Goal: Information Seeking & Learning: Learn about a topic

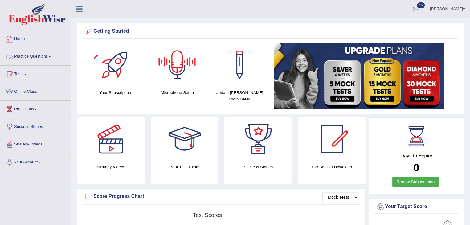
click at [51, 55] on link "Practice Questions" at bounding box center [35, 55] width 70 height 15
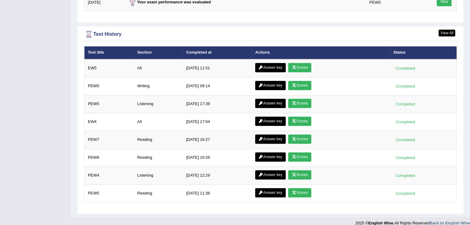
scroll to position [839, 0]
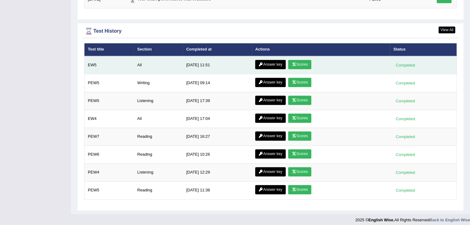
click at [303, 62] on link "Scores" at bounding box center [299, 64] width 23 height 9
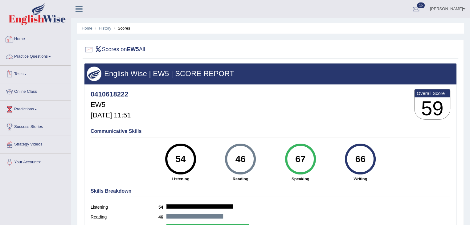
click at [15, 36] on link "Home" at bounding box center [35, 38] width 70 height 15
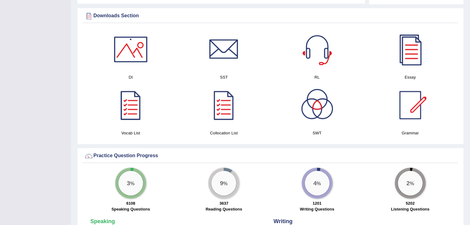
scroll to position [306, 0]
click at [137, 122] on div at bounding box center [130, 105] width 43 height 43
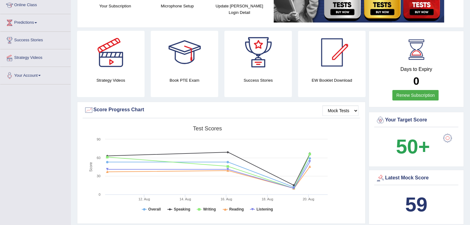
scroll to position [0, 0]
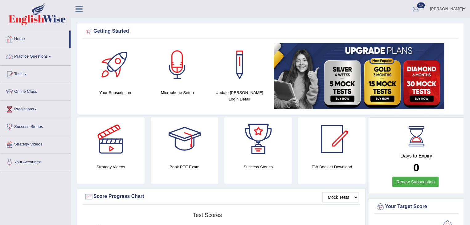
click at [50, 59] on link "Practice Questions" at bounding box center [35, 55] width 70 height 15
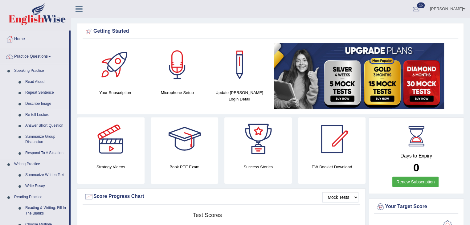
click at [42, 115] on link "Re-tell Lecture" at bounding box center [46, 114] width 47 height 11
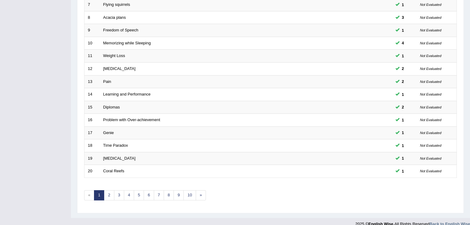
scroll to position [181, 0]
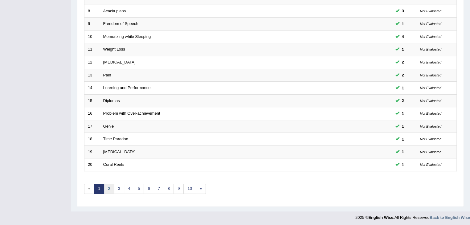
click at [108, 187] on link "2" at bounding box center [109, 189] width 10 height 10
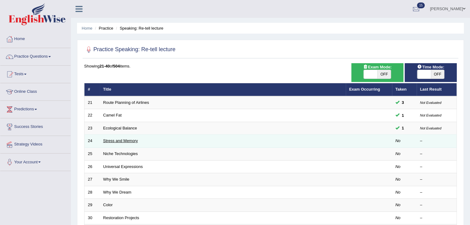
click at [125, 140] on link "Stress and Memory" at bounding box center [120, 140] width 35 height 5
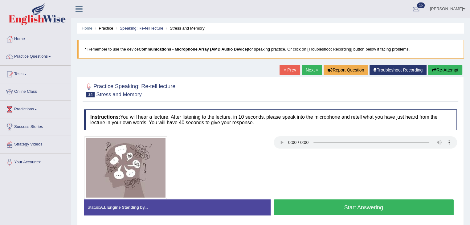
click at [365, 205] on button "Start Answering" at bounding box center [364, 208] width 180 height 16
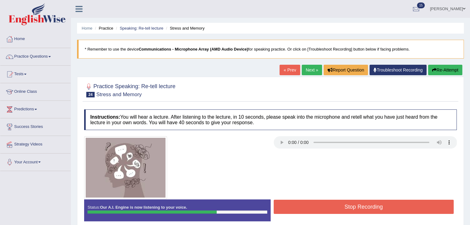
click at [369, 206] on button "Stop Recording" at bounding box center [364, 207] width 180 height 14
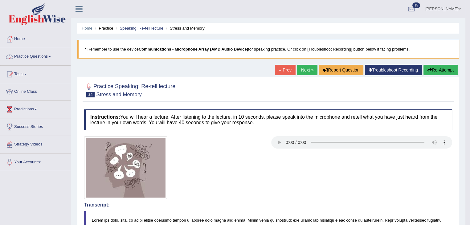
click at [53, 58] on link "Practice Questions" at bounding box center [35, 55] width 70 height 15
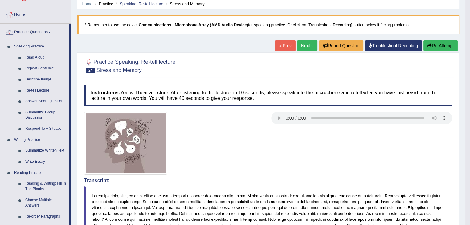
scroll to position [44, 0]
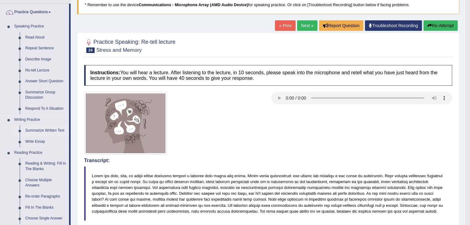
click at [56, 132] on link "Summarize Written Text" at bounding box center [46, 130] width 47 height 11
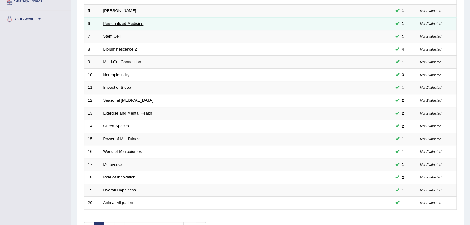
scroll to position [181, 0]
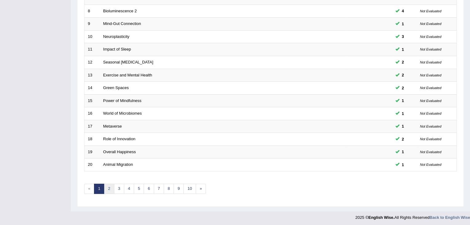
click at [107, 188] on link "2" at bounding box center [109, 189] width 10 height 10
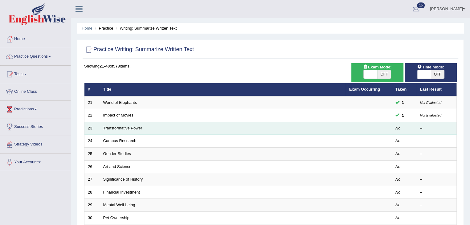
click at [122, 126] on link "Transformative Power" at bounding box center [122, 128] width 39 height 5
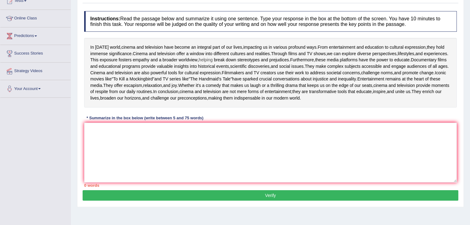
scroll to position [74, 0]
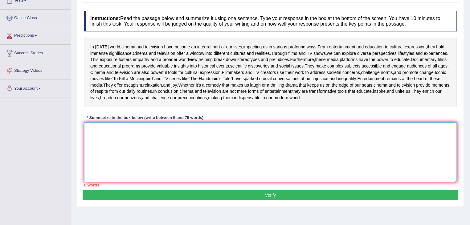
click at [136, 182] on textarea at bounding box center [270, 152] width 373 height 60
click at [136, 182] on textarea "In" at bounding box center [270, 152] width 373 height 60
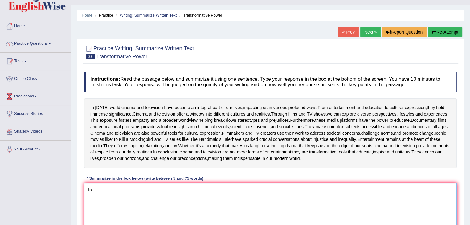
scroll to position [84, 0]
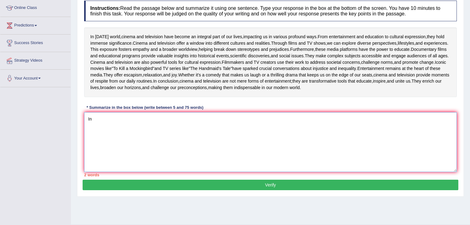
type textarea "I"
type textarea "i"
type textarea "W"
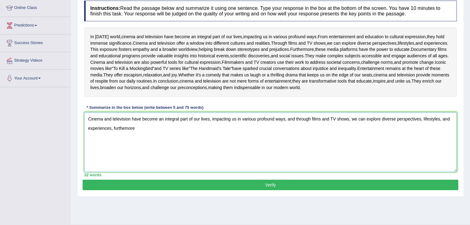
click at [124, 172] on textarea "Cinema and television have become an integral part of our lives, impacting us i…" at bounding box center [270, 142] width 373 height 60
click at [141, 172] on textarea "Cinema and television have become an integral part of our lives, impacting us i…" at bounding box center [270, 142] width 373 height 60
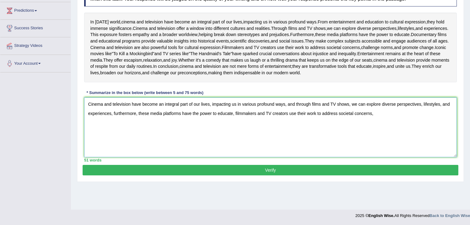
scroll to position [115, 0]
click at [413, 151] on textarea "Cinema and television have become an integral part of our lives, impacting us i…" at bounding box center [270, 127] width 373 height 60
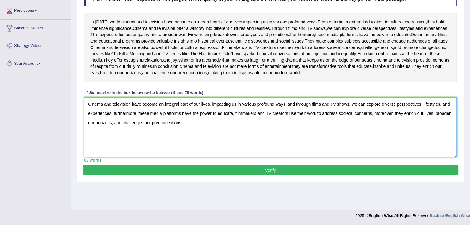
scroll to position [113, 0]
type textarea "Cinema and television have become an integral part of our lives, impacting us i…"
click at [241, 175] on button "Verify" at bounding box center [271, 170] width 376 height 10
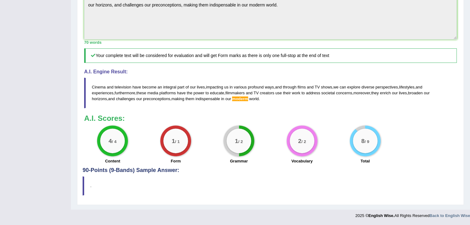
scroll to position [257, 0]
click at [305, 94] on span "to" at bounding box center [303, 93] width 3 height 5
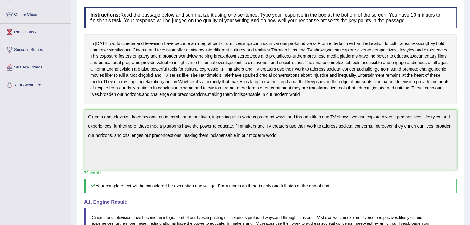
scroll to position [0, 0]
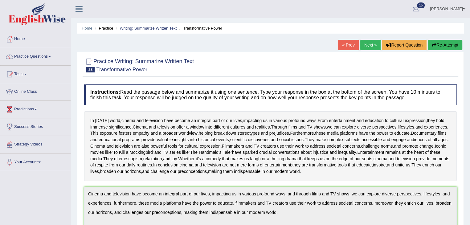
click at [59, 60] on link "Practice Questions" at bounding box center [35, 55] width 70 height 15
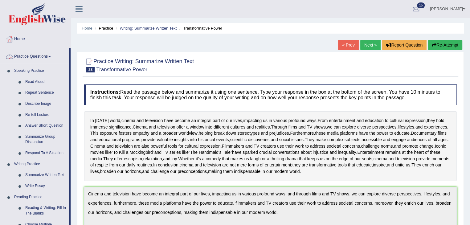
click at [52, 59] on link "Practice Questions" at bounding box center [34, 55] width 69 height 15
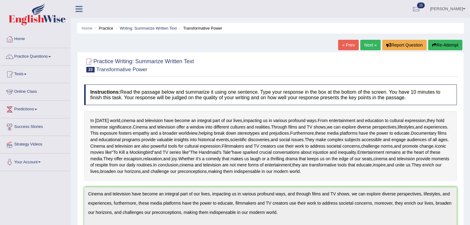
click at [52, 59] on link "Practice Questions" at bounding box center [35, 55] width 70 height 15
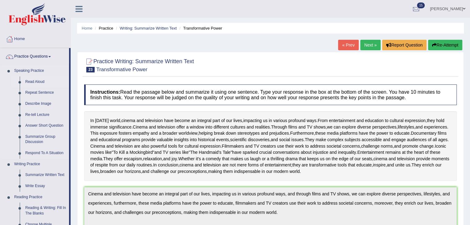
click at [42, 82] on link "Read Aloud" at bounding box center [46, 81] width 47 height 11
